Goal: Task Accomplishment & Management: Manage account settings

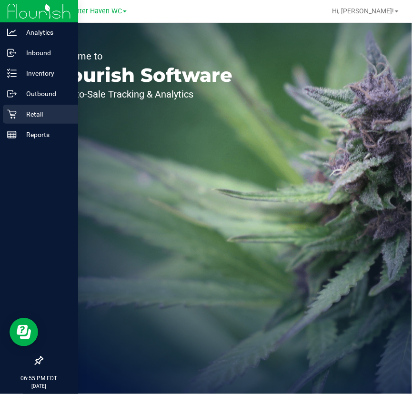
click at [16, 116] on icon at bounding box center [12, 115] width 10 height 10
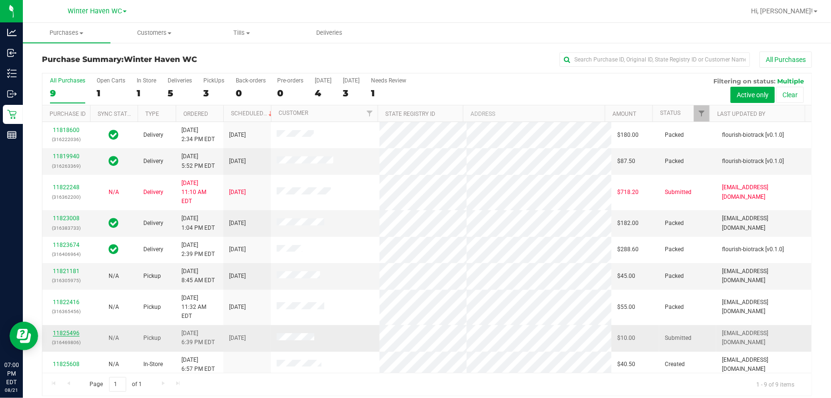
click at [63, 330] on link "11825496" at bounding box center [66, 333] width 27 height 7
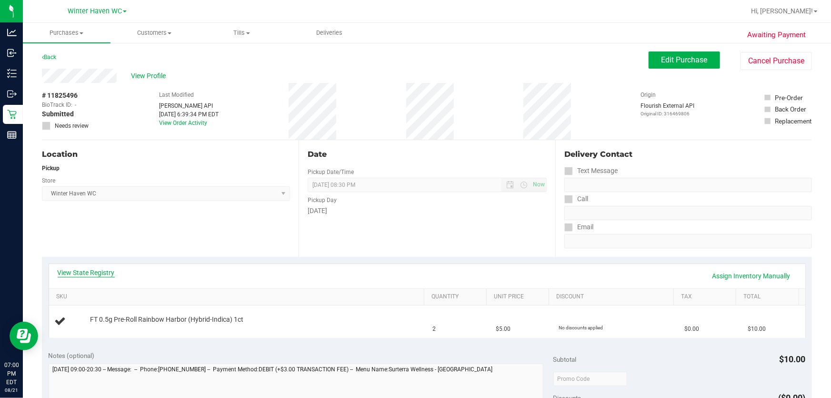
click at [102, 275] on link "View State Registry" at bounding box center [86, 273] width 57 height 10
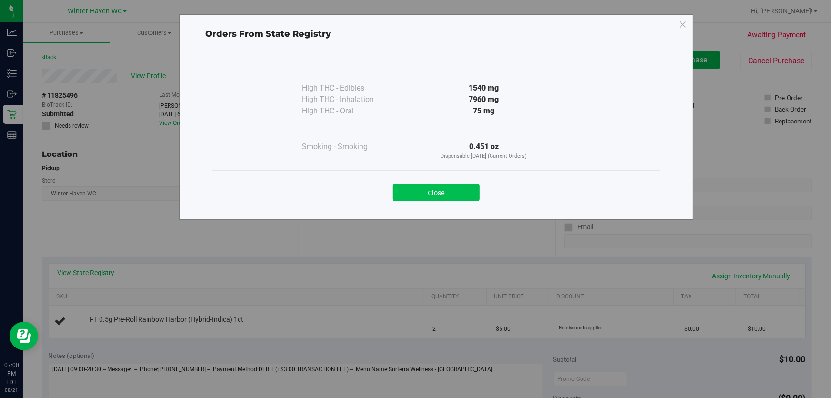
click at [412, 191] on button "Close" at bounding box center [436, 192] width 87 height 17
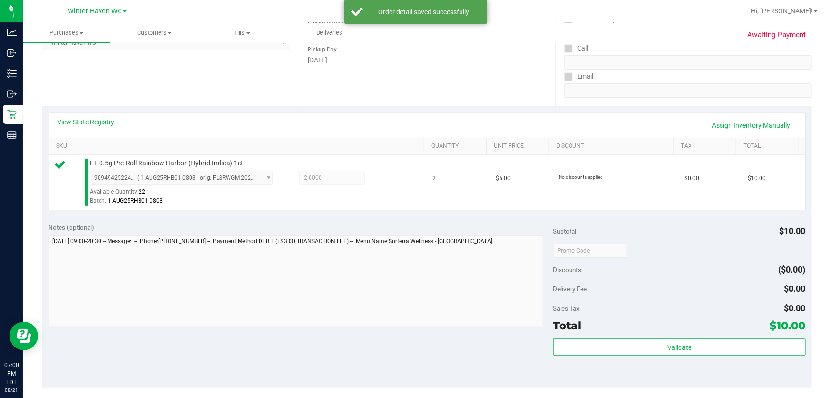
scroll to position [346, 0]
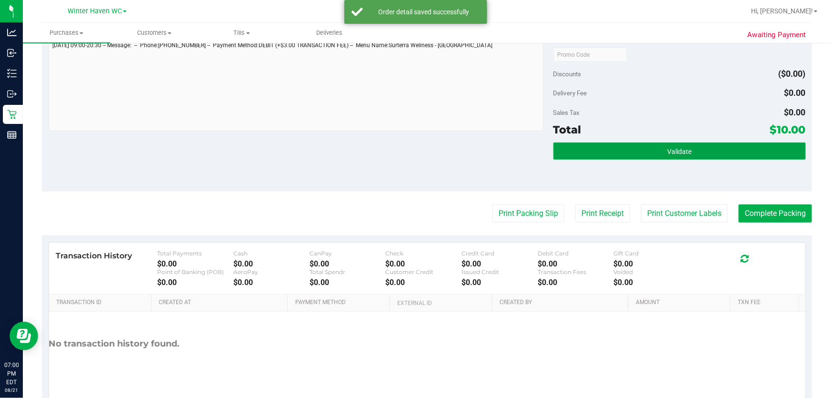
click at [412, 144] on button "Validate" at bounding box center [680, 150] width 252 height 17
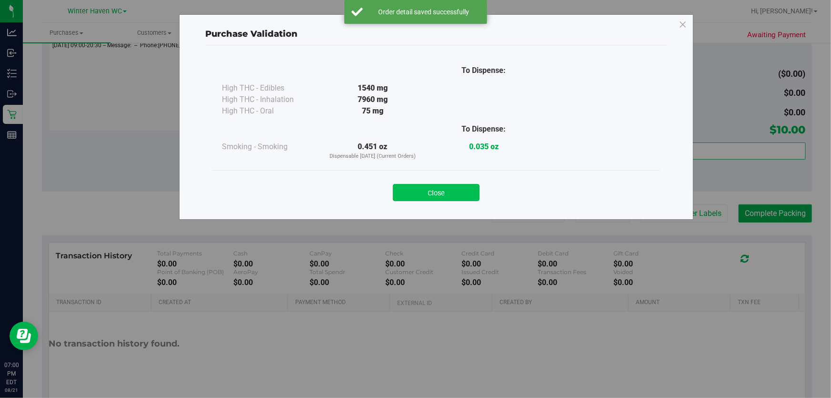
click at [412, 192] on button "Close" at bounding box center [436, 192] width 87 height 17
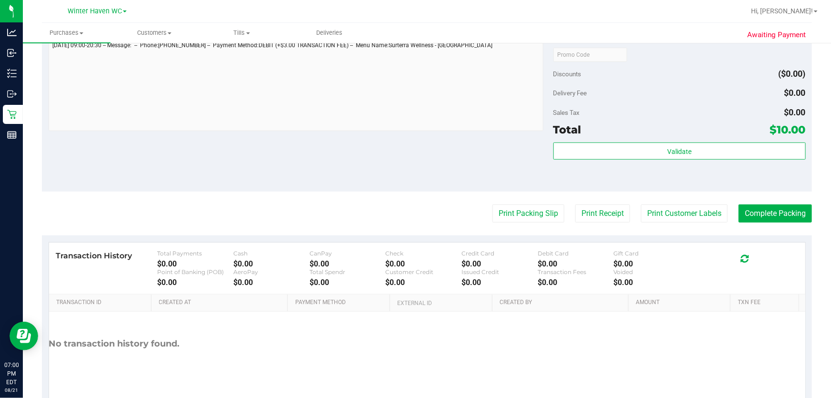
click at [412, 222] on purchase-details "Back Edit Purchase Cancel Purchase View Profile # 11825496 BioTrack ID: - Submi…" at bounding box center [427, 59] width 770 height 708
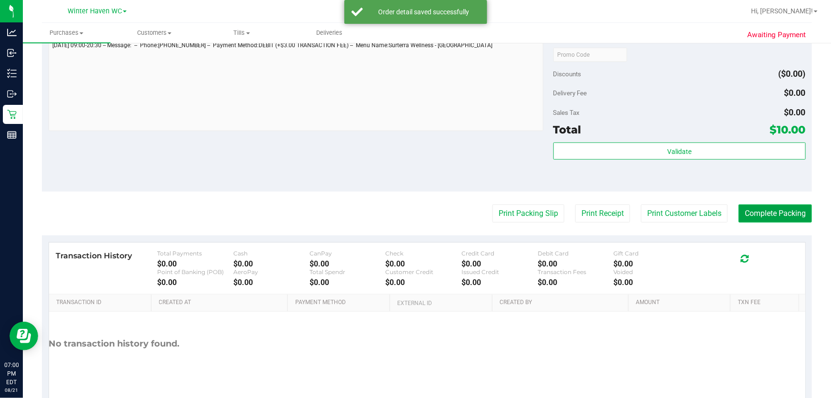
click at [412, 218] on button "Complete Packing" at bounding box center [775, 213] width 73 height 18
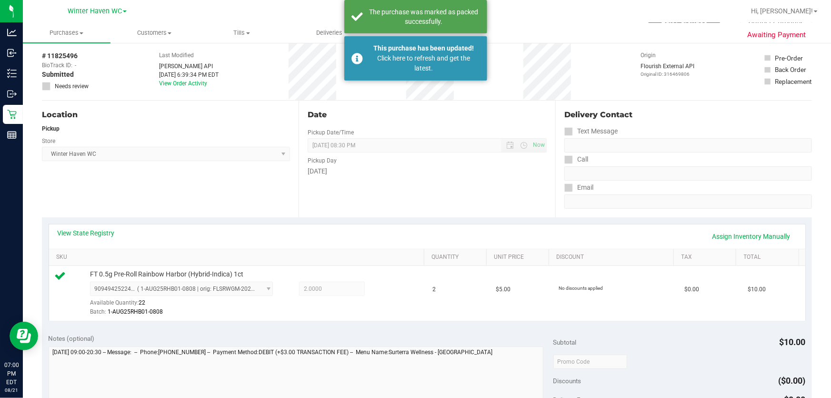
scroll to position [0, 0]
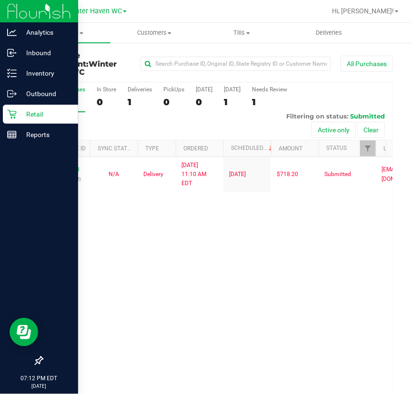
click at [24, 112] on p "Retail" at bounding box center [45, 114] width 57 height 11
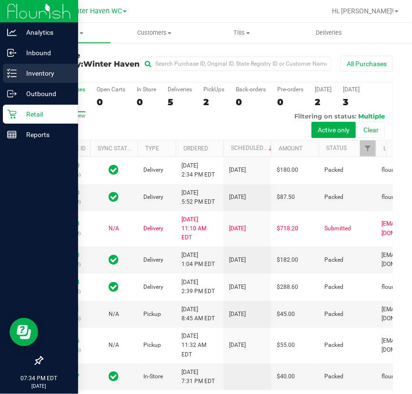
click at [22, 71] on p "Inventory" at bounding box center [45, 73] width 57 height 11
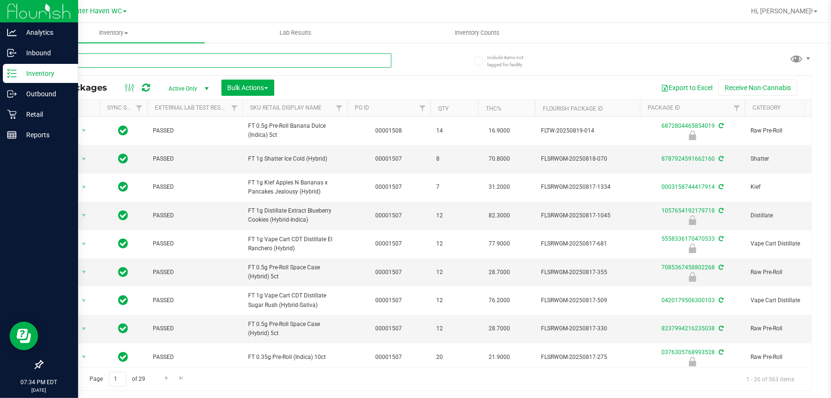
click at [93, 64] on input "text" at bounding box center [217, 60] width 350 height 14
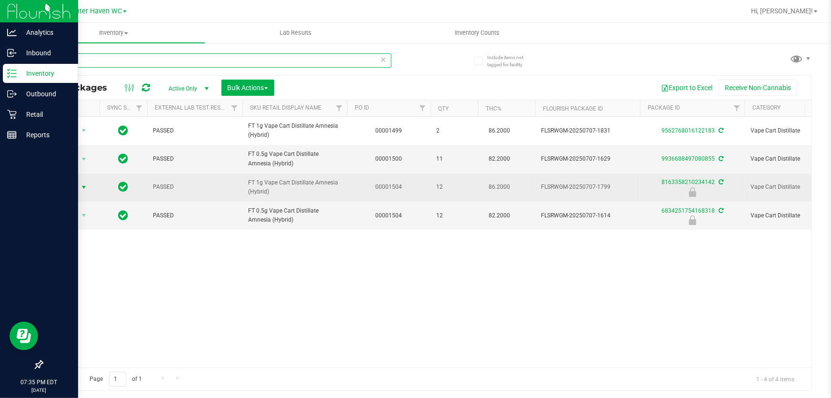
type input "amn"
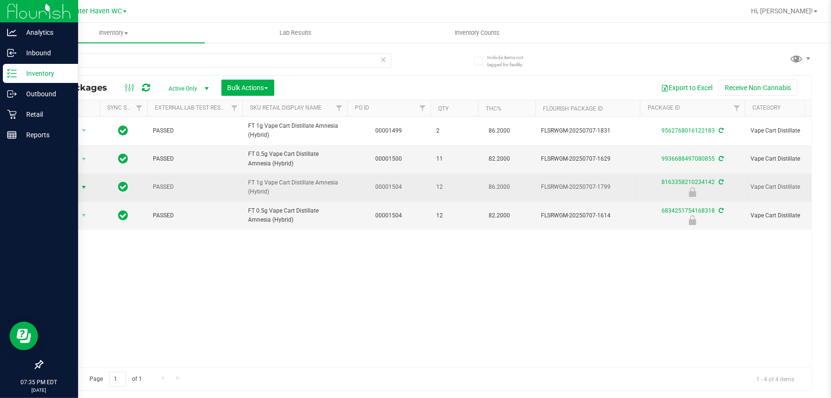
click at [78, 189] on span "select" at bounding box center [84, 187] width 12 height 13
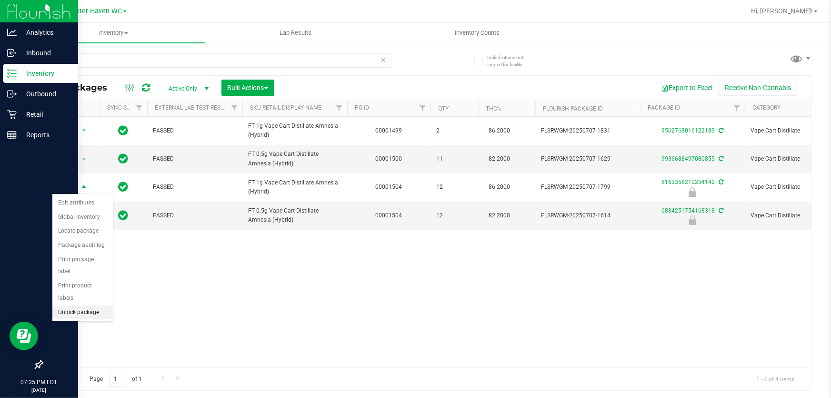
click at [97, 305] on li "Unlock package" at bounding box center [82, 312] width 60 height 14
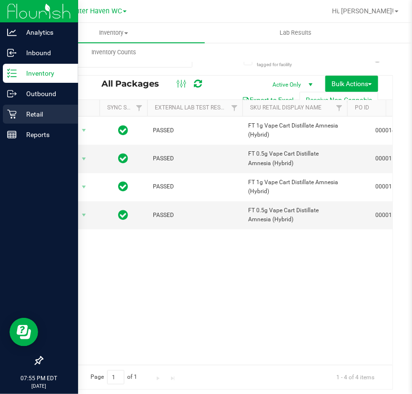
click at [11, 120] on div "Retail" at bounding box center [40, 114] width 75 height 19
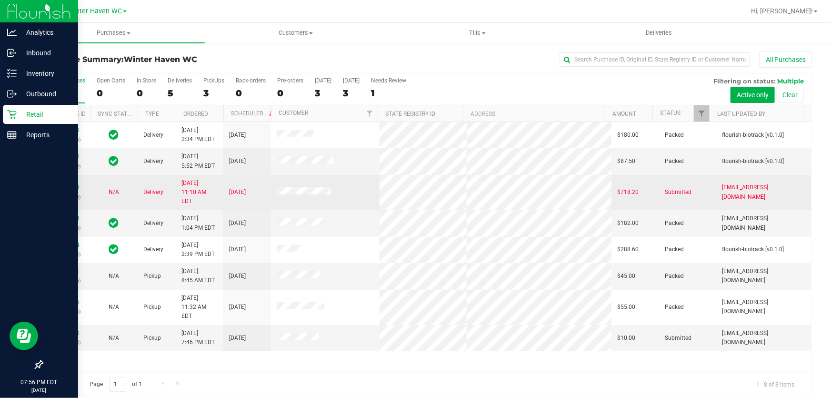
click at [62, 177] on td "11822248 (316362200)" at bounding box center [66, 193] width 48 height 36
click at [67, 184] on link "11822248" at bounding box center [66, 187] width 27 height 7
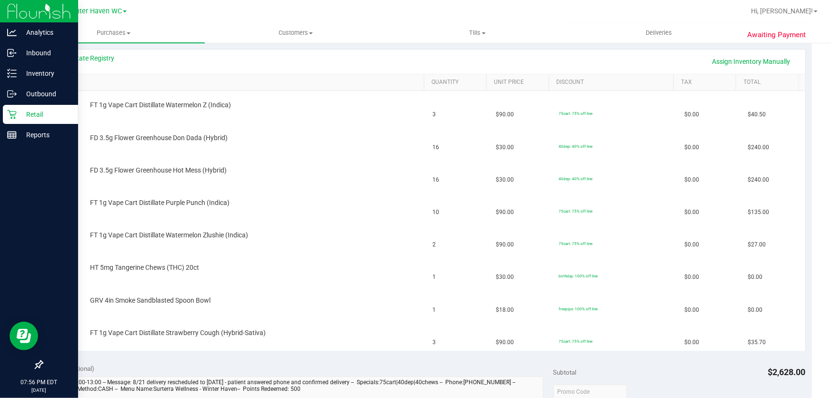
scroll to position [216, 0]
click at [14, 115] on icon at bounding box center [12, 115] width 10 height 10
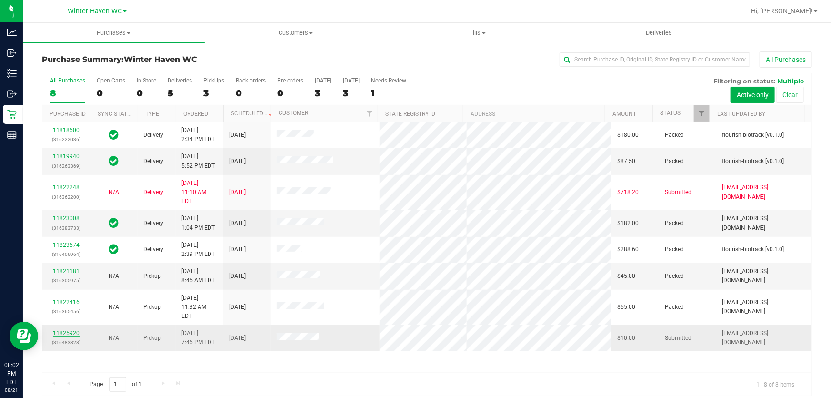
click at [76, 330] on link "11825920" at bounding box center [66, 333] width 27 height 7
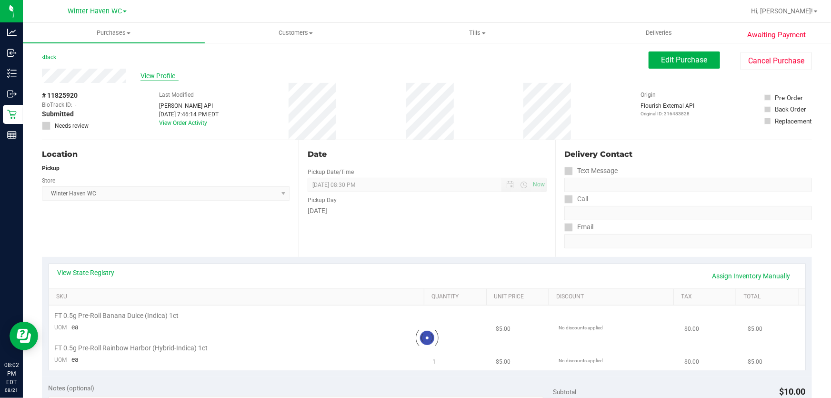
click at [148, 74] on span "View Profile" at bounding box center [160, 76] width 38 height 10
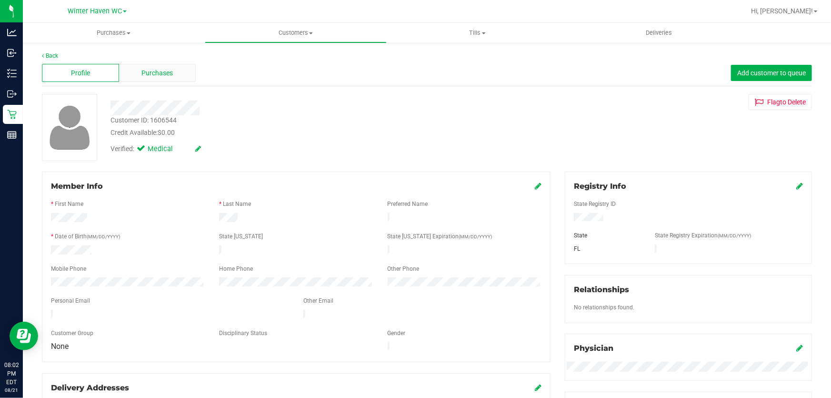
click at [173, 73] on div "Purchases" at bounding box center [157, 73] width 77 height 18
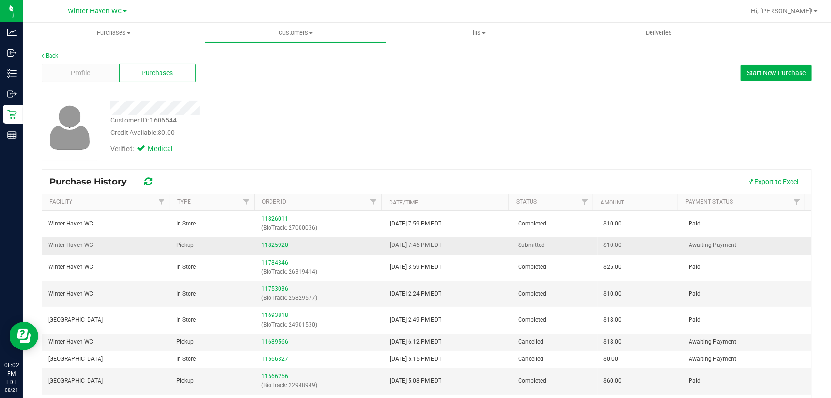
click at [281, 242] on link "11825920" at bounding box center [275, 245] width 27 height 7
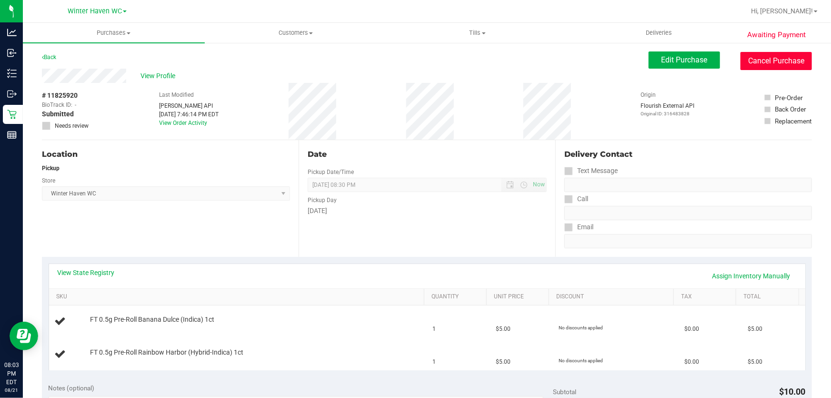
click at [412, 63] on button "Cancel Purchase" at bounding box center [776, 61] width 71 height 18
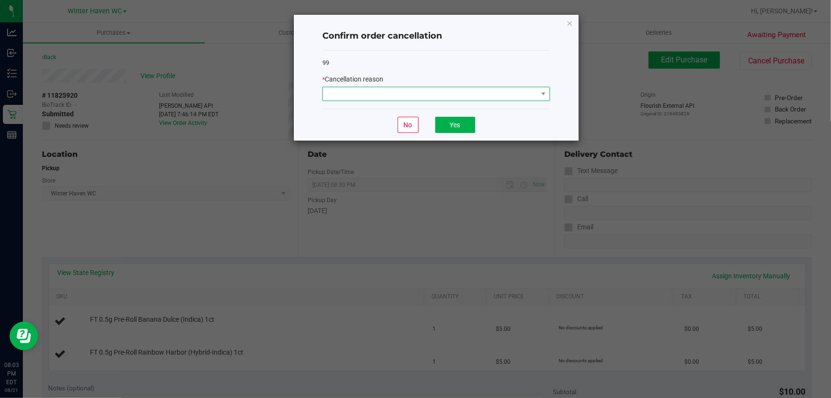
click at [412, 94] on span at bounding box center [430, 93] width 215 height 13
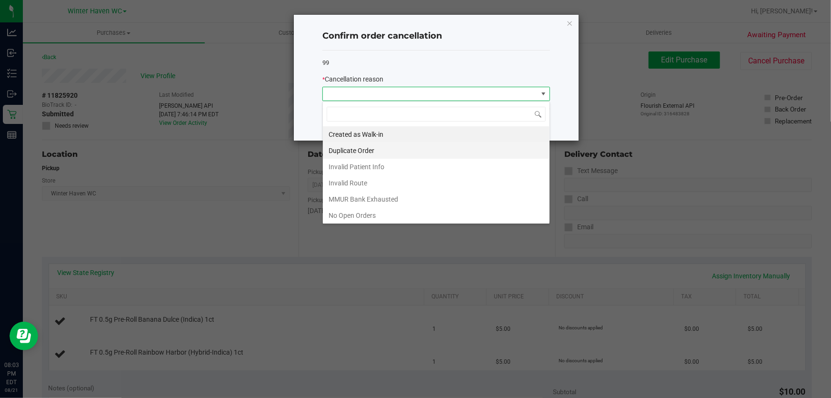
click at [367, 151] on li "Duplicate Order" at bounding box center [436, 150] width 227 height 16
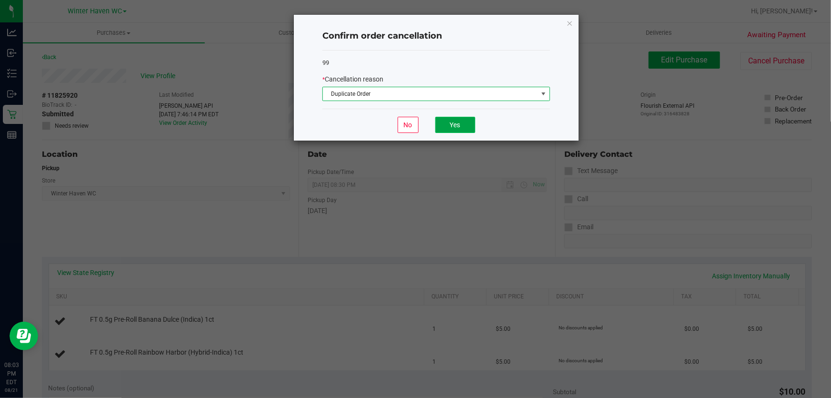
click at [412, 124] on button "Yes" at bounding box center [455, 125] width 40 height 16
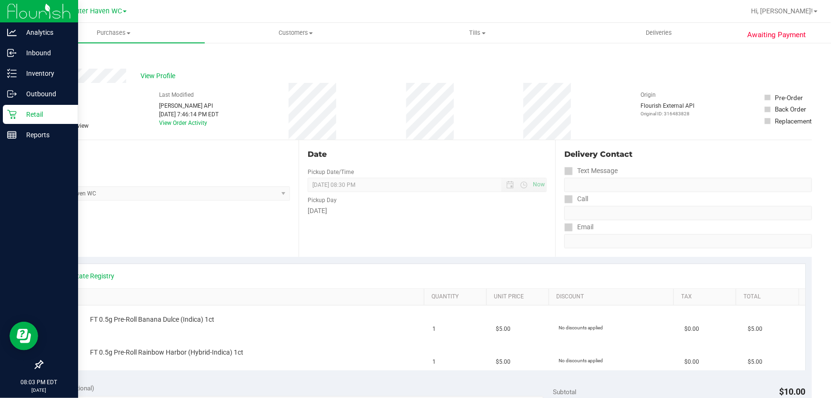
click at [2, 119] on link "Retail" at bounding box center [39, 115] width 78 height 20
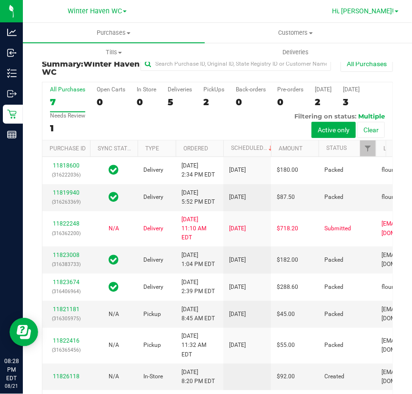
click at [392, 15] on link "Hi, [PERSON_NAME]!" at bounding box center [365, 11] width 74 height 10
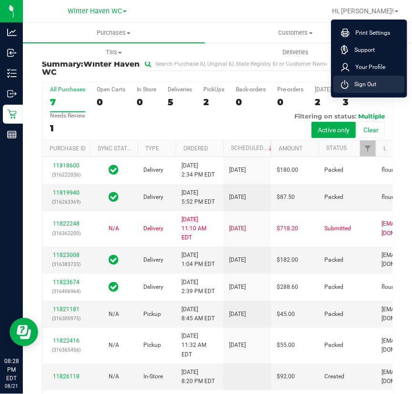
click at [378, 81] on li "Sign Out" at bounding box center [368, 84] width 71 height 17
